Goal: Find contact information: Find contact information

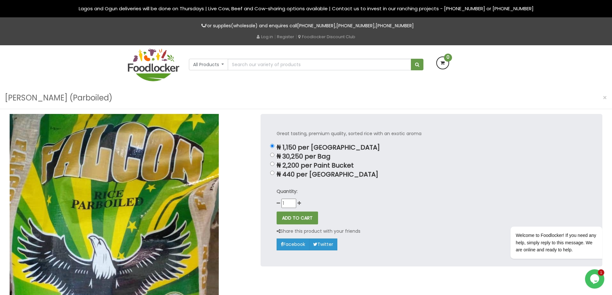
click at [353, 26] on link "[PHONE_NUMBER]" at bounding box center [355, 25] width 38 height 6
click at [402, 25] on link "[PHONE_NUMBER]" at bounding box center [394, 25] width 38 height 6
drag, startPoint x: 425, startPoint y: 24, endPoint x: 381, endPoint y: 28, distance: 44.1
click at [381, 28] on p "For supplies(wholesale) and enquires call [PHONE_NUMBER] , [PHONE_NUMBER] , [PH…" at bounding box center [306, 25] width 356 height 7
copy link "[PHONE_NUMBER]"
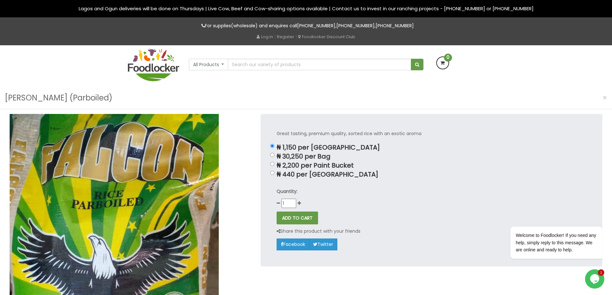
click at [267, 74] on div "All Products All Products Baby Food Baking Biscuit" at bounding box center [306, 66] width 366 height 42
drag, startPoint x: 377, startPoint y: 25, endPoint x: 337, endPoint y: 26, distance: 39.8
click at [337, 26] on p "For supplies(wholesale) and enquires call [PHONE_NUMBER] , [PHONE_NUMBER] , [PH…" at bounding box center [306, 25] width 356 height 7
copy link "[PHONE_NUMBER]"
click at [177, 30] on div "For supplies(wholesale) and enquires call [PHONE_NUMBER] , [PHONE_NUMBER] , [PH…" at bounding box center [306, 27] width 366 height 11
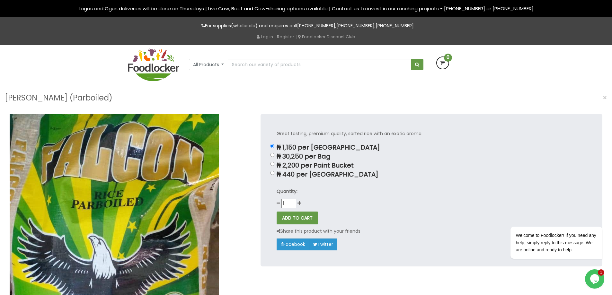
drag, startPoint x: 333, startPoint y: 26, endPoint x: 293, endPoint y: 29, distance: 39.9
click at [293, 29] on p "For supplies(wholesale) and enquires call [PHONE_NUMBER] , [PHONE_NUMBER] , [PH…" at bounding box center [306, 25] width 356 height 7
copy link "[PHONE_NUMBER]"
click at [65, 34] on div "For supplies(wholesale) and enquires call [PHONE_NUMBER] , [PHONE_NUMBER] , [PH…" at bounding box center [306, 31] width 612 height 28
